Goal: Navigation & Orientation: Find specific page/section

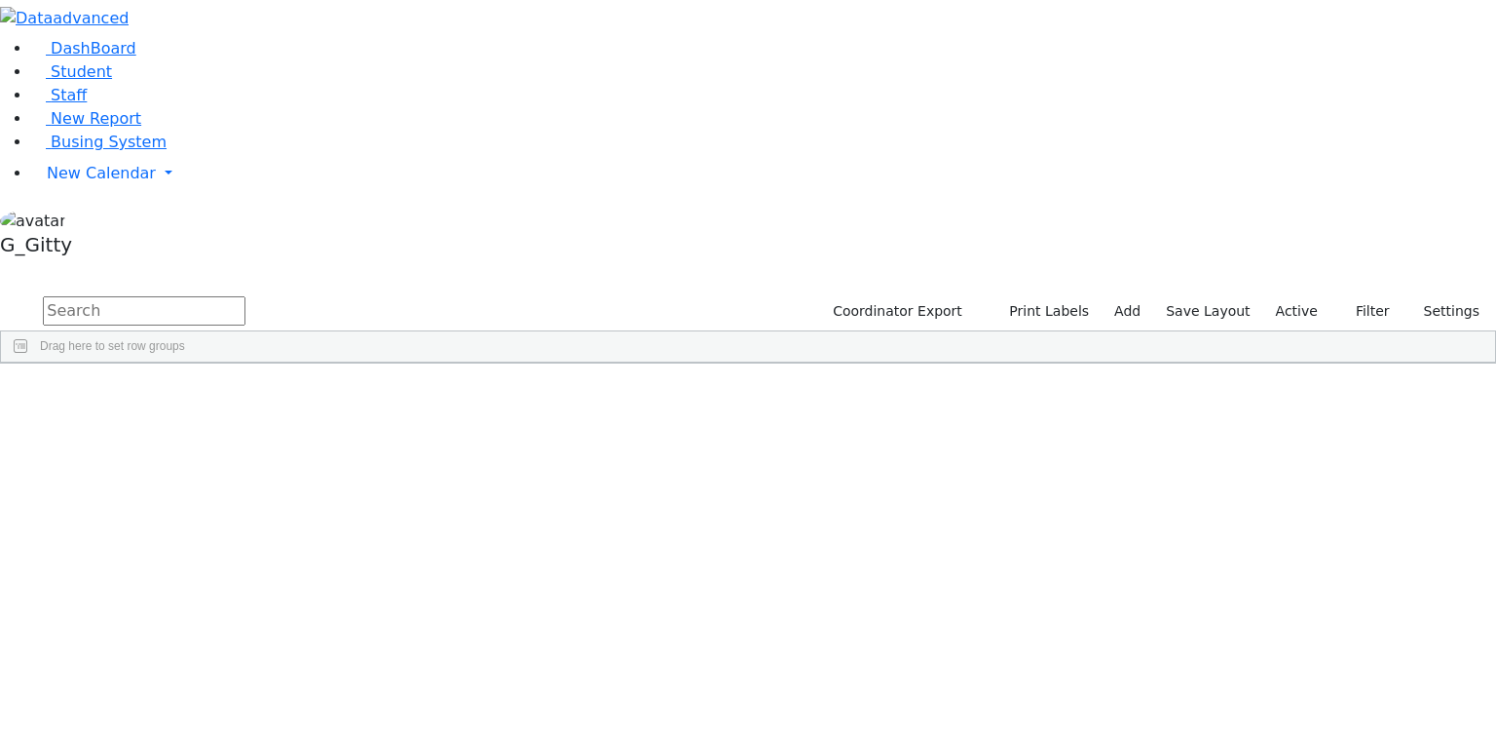
scroll to position [12882, 0]
click at [82, 57] on link "DashBoard" at bounding box center [83, 48] width 105 height 19
